Goal: Transaction & Acquisition: Subscribe to service/newsletter

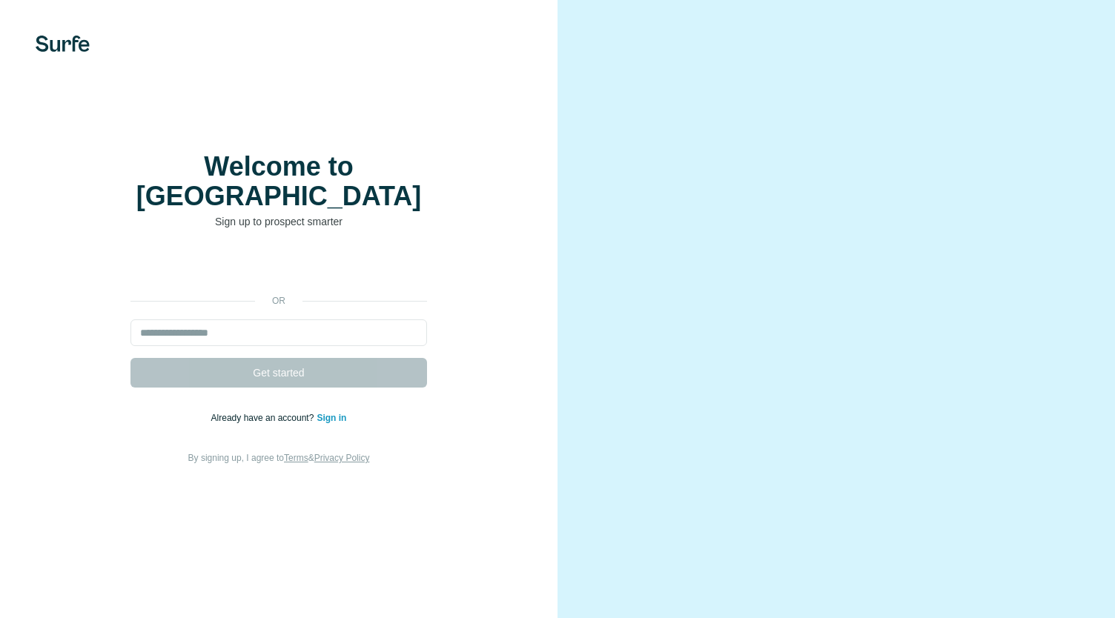
type input "**********"
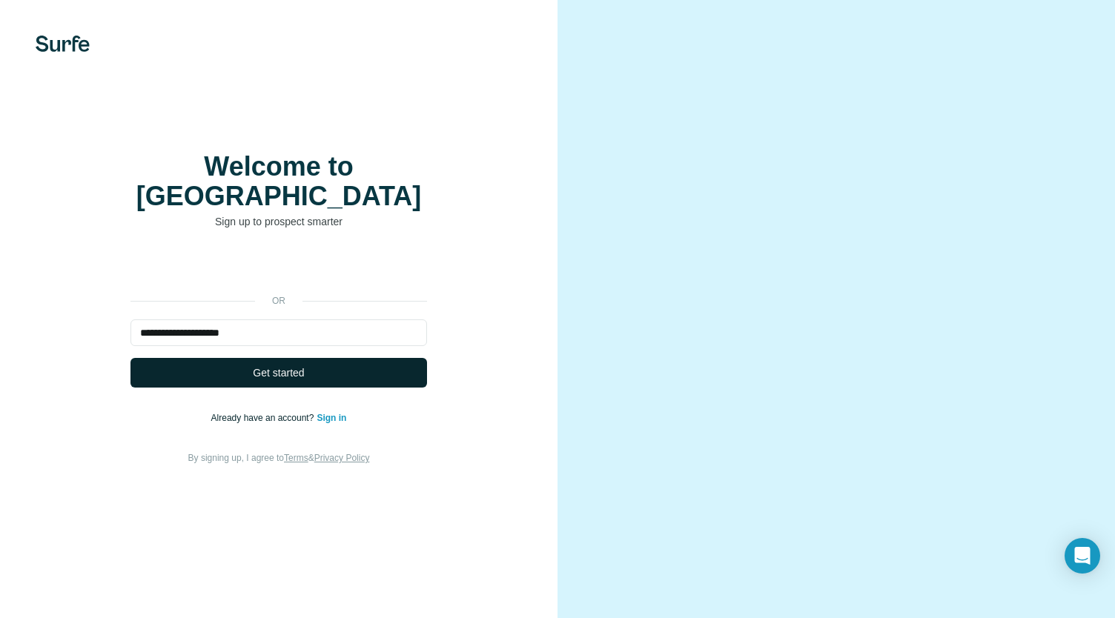
click at [282, 366] on span "Get started" at bounding box center [278, 373] width 51 height 15
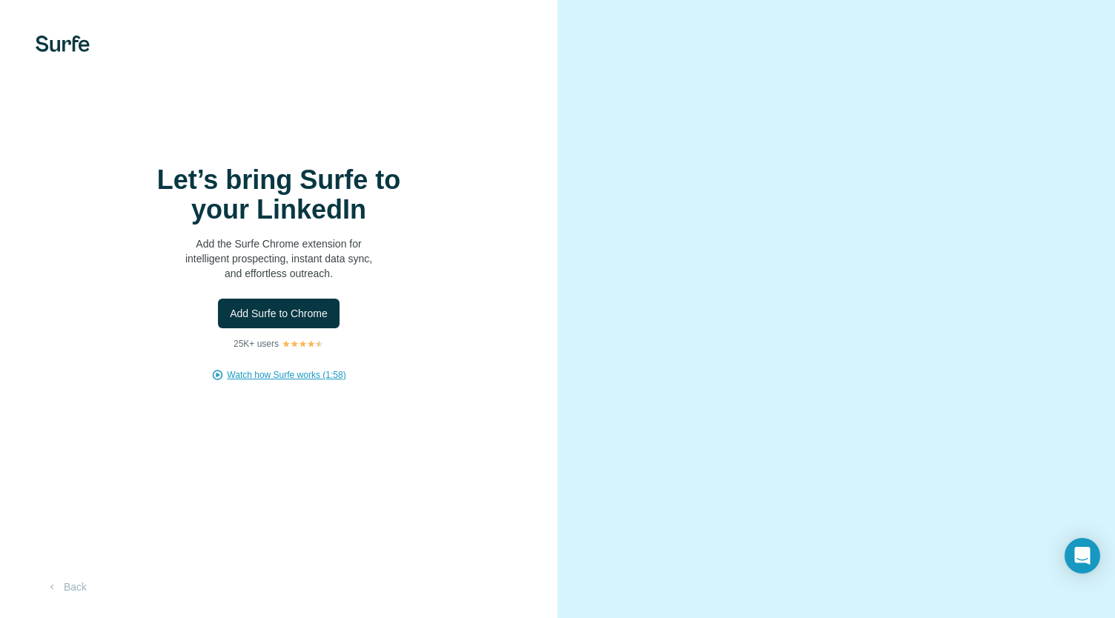
click at [298, 379] on span "Watch how Surfe works (1:58)" at bounding box center [286, 375] width 119 height 13
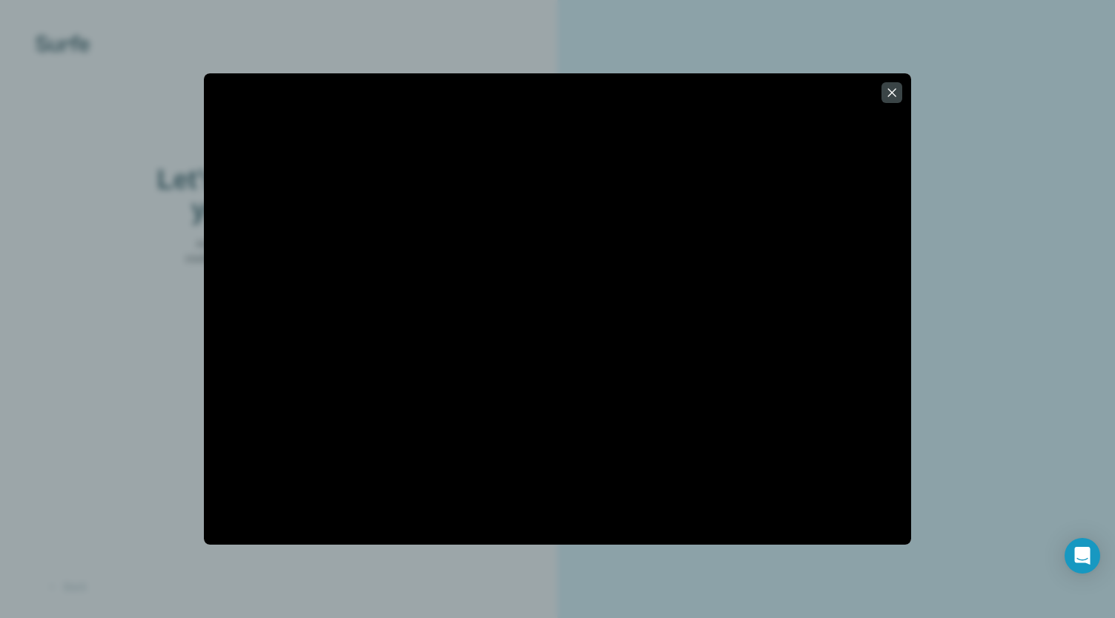
click at [941, 222] on div at bounding box center [557, 309] width 1115 height 618
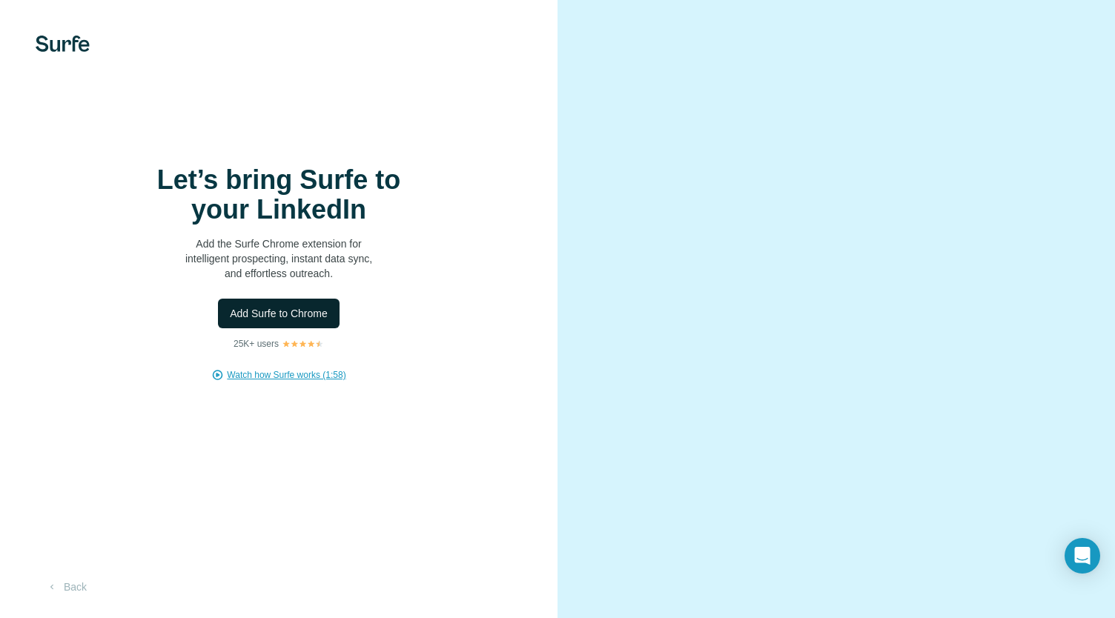
click at [280, 309] on span "Add Surfe to Chrome" at bounding box center [279, 313] width 98 height 15
click at [61, 580] on button "Back" at bounding box center [67, 587] width 62 height 27
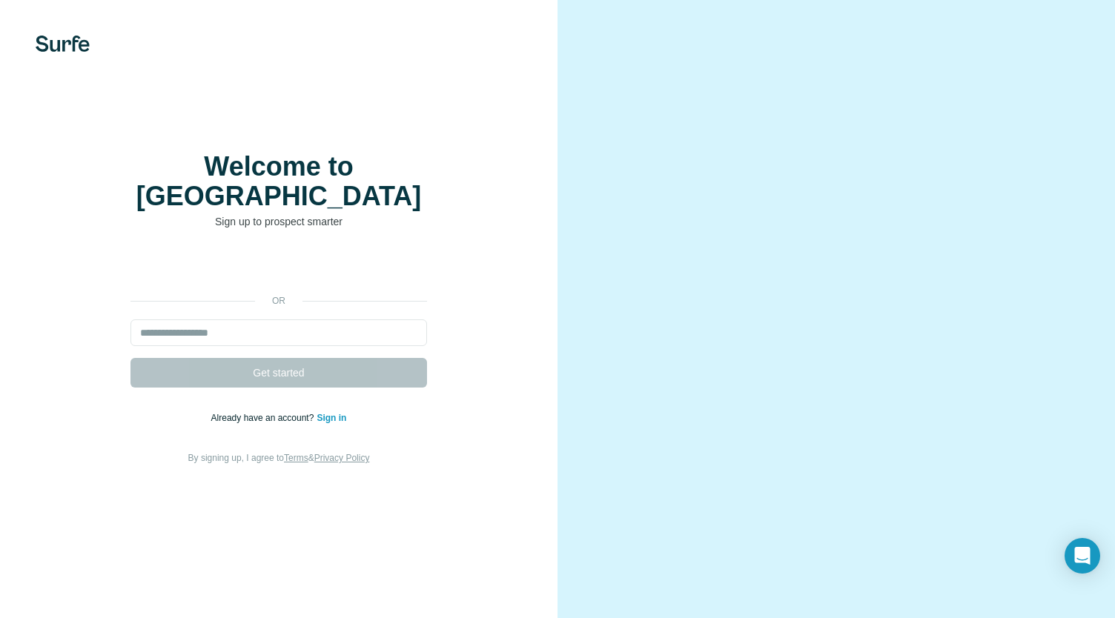
click at [68, 39] on img at bounding box center [63, 44] width 54 height 16
click at [331, 323] on input "email" at bounding box center [278, 333] width 297 height 27
type input "**********"
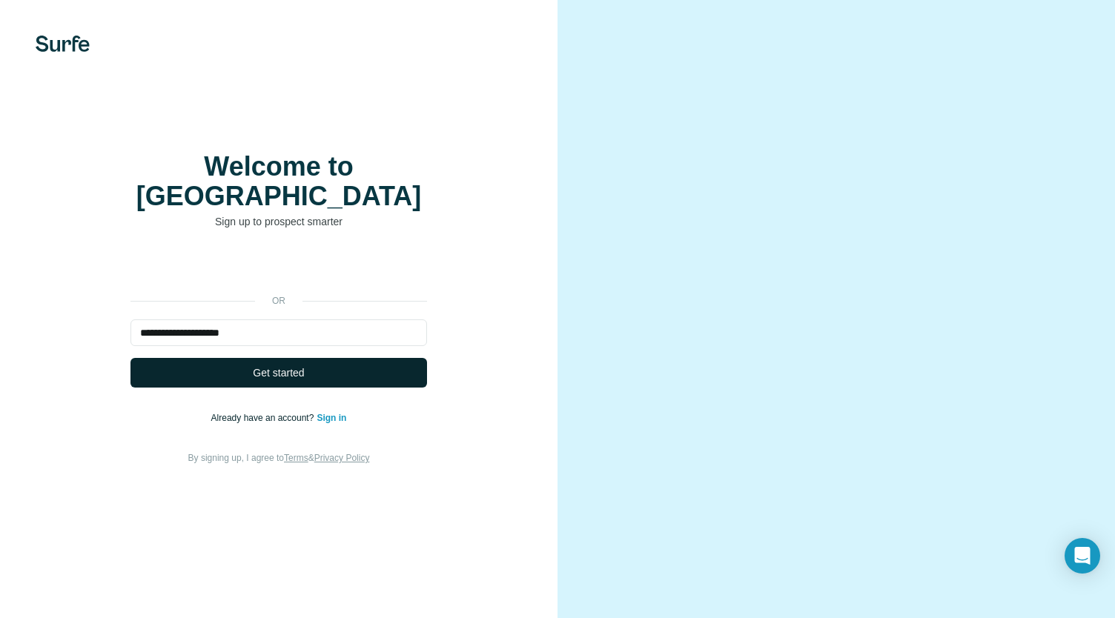
click at [305, 358] on button "Get started" at bounding box center [278, 373] width 297 height 30
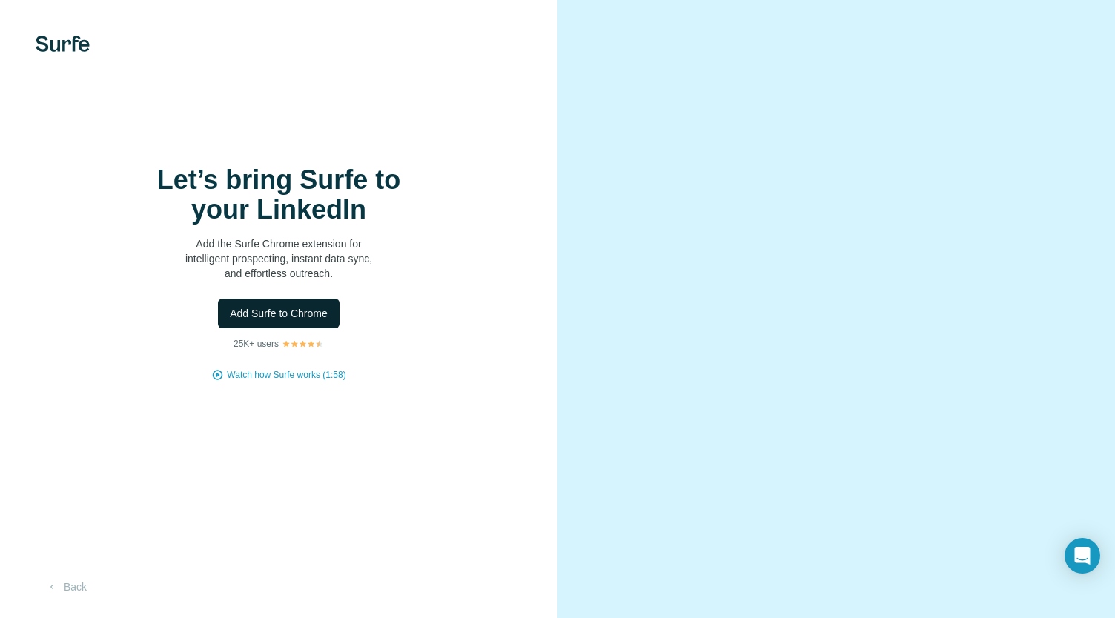
click at [288, 308] on span "Add Surfe to Chrome" at bounding box center [279, 313] width 98 height 15
